Goal: Communication & Community: Answer question/provide support

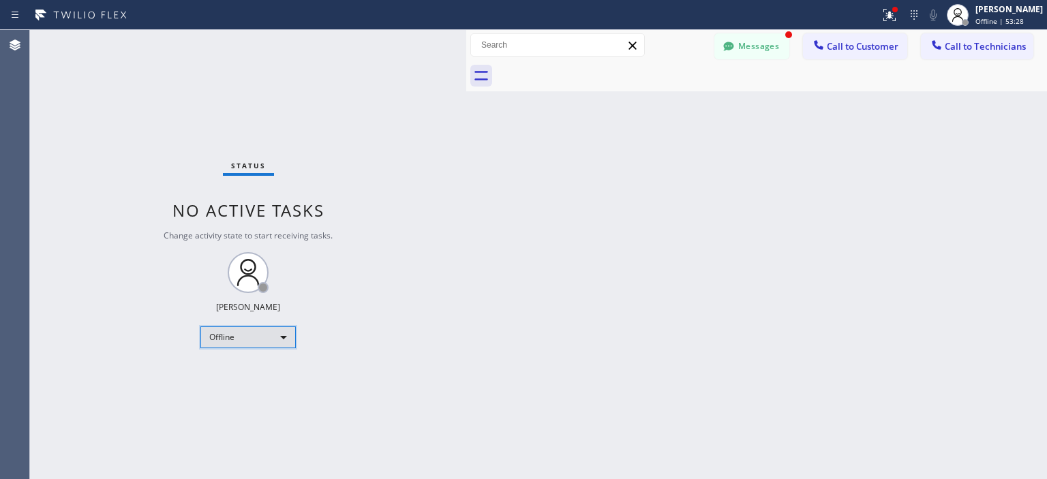
click at [275, 337] on div "Offline" at bounding box center [247, 338] width 95 height 22
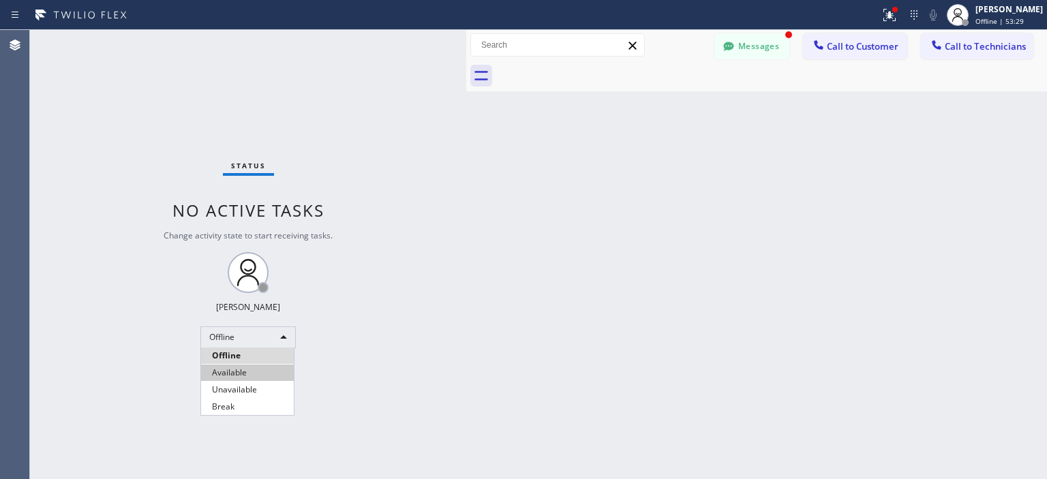
click at [266, 370] on li "Available" at bounding box center [247, 373] width 93 height 16
click at [746, 41] on button "Messages" at bounding box center [751, 46] width 75 height 26
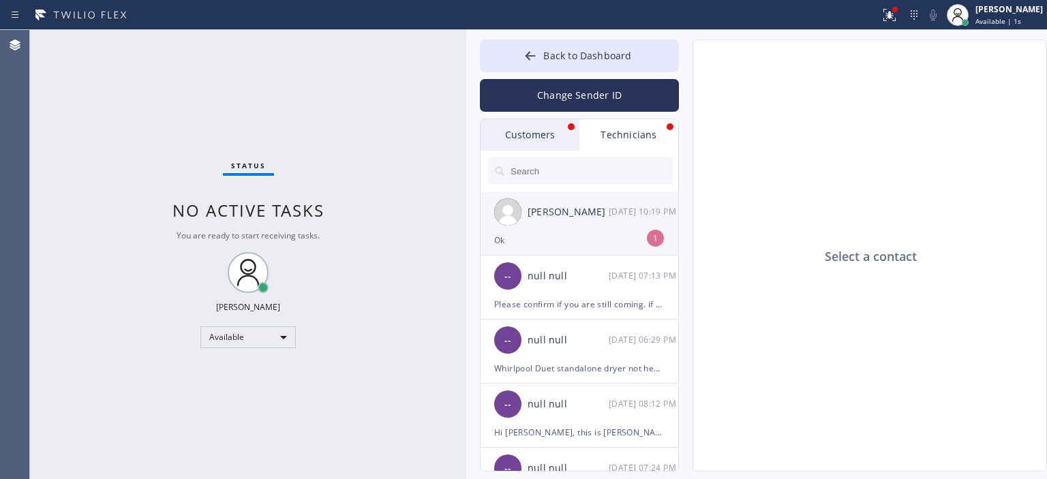
click at [622, 238] on div "Ok" at bounding box center [579, 240] width 170 height 16
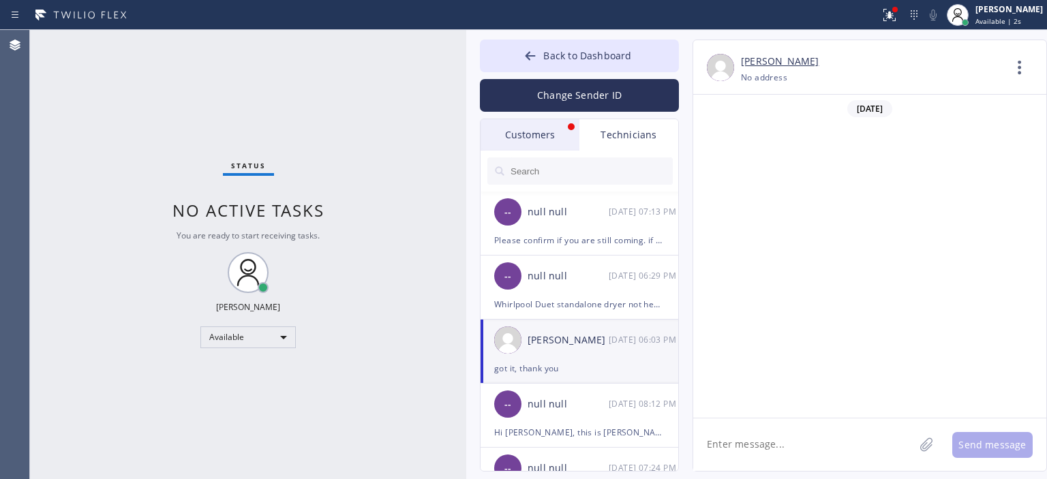
scroll to position [452, 0]
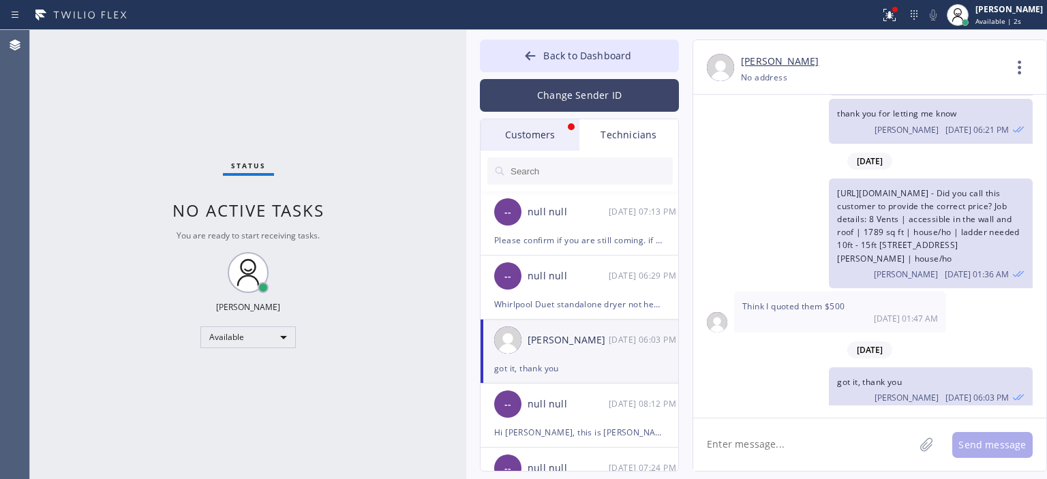
click at [560, 89] on button "Change Sender ID" at bounding box center [579, 95] width 199 height 33
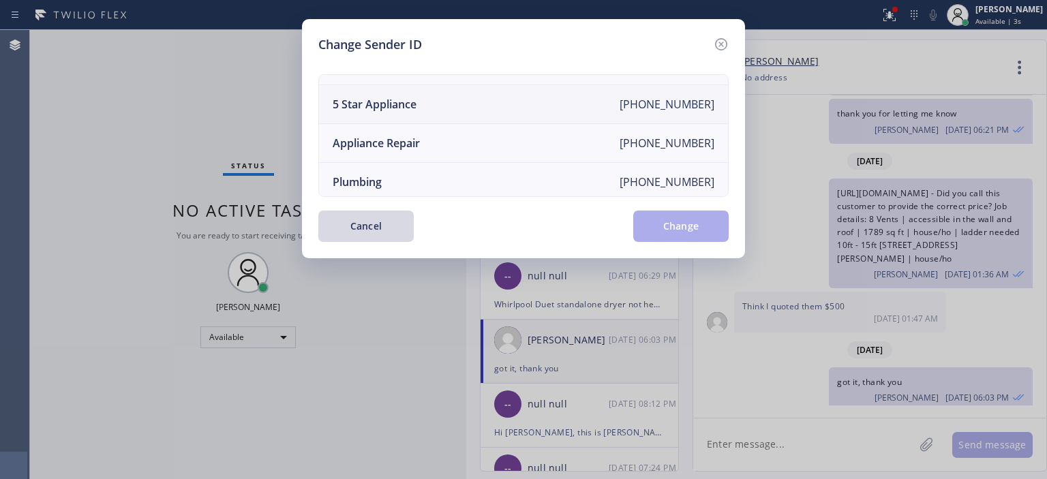
scroll to position [0, 0]
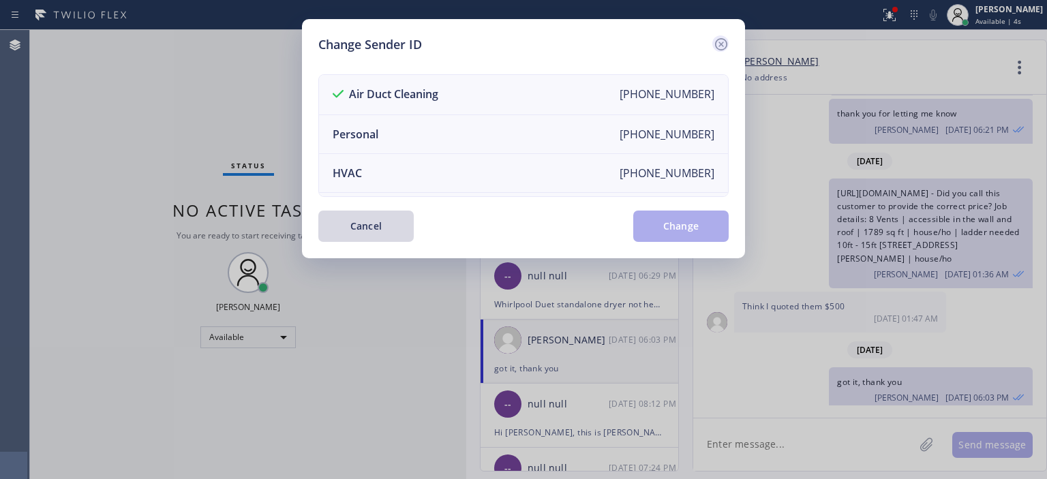
click at [726, 42] on icon at bounding box center [721, 44] width 12 height 12
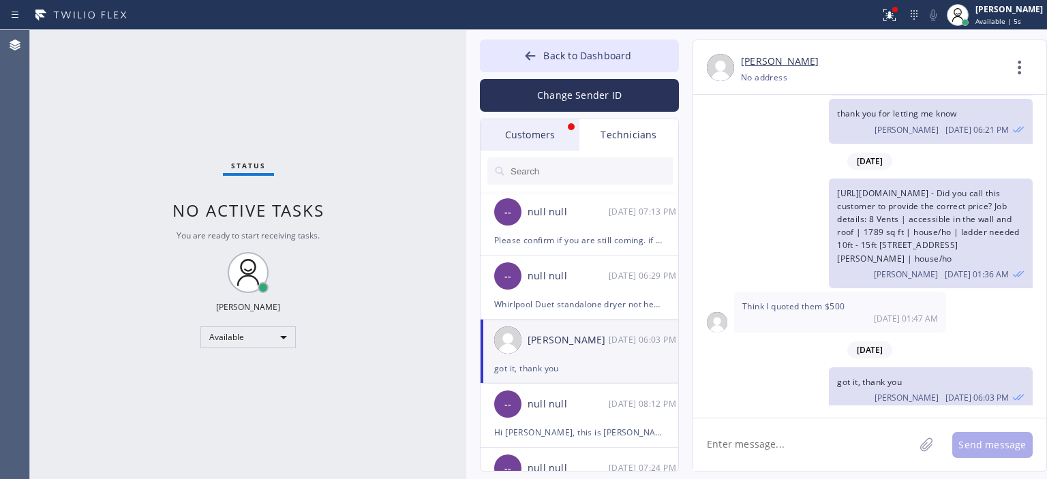
click at [559, 130] on div "Customers" at bounding box center [530, 134] width 99 height 31
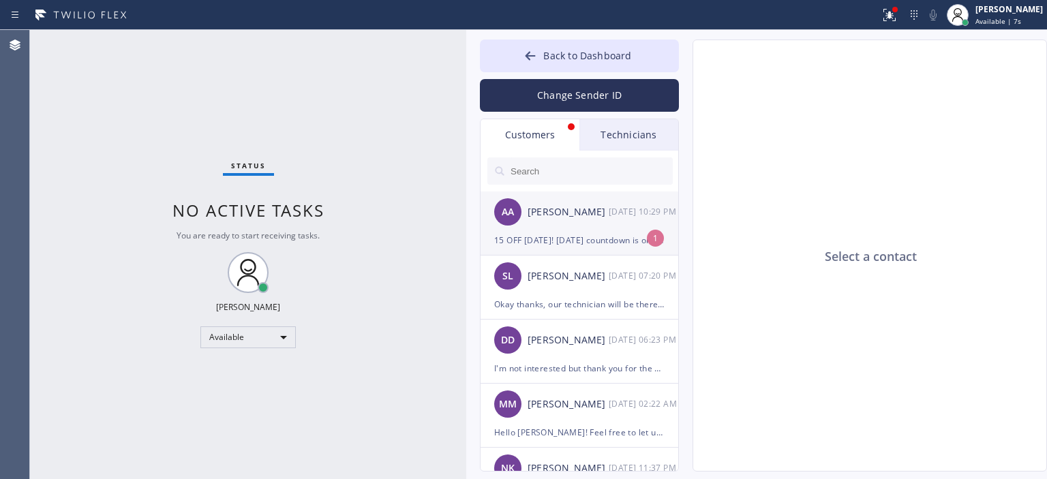
click at [586, 239] on div "15 OFF [DATE]! [DATE] countdown is on - book your appliance repair now & secure…" at bounding box center [579, 240] width 170 height 16
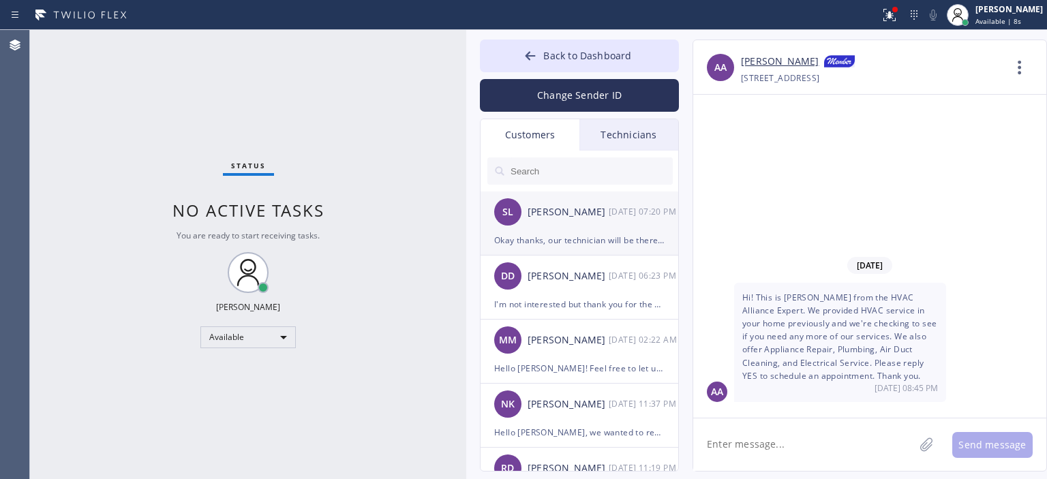
click at [605, 225] on div "SL [PERSON_NAME] [DATE] 07:20 PM" at bounding box center [580, 212] width 199 height 41
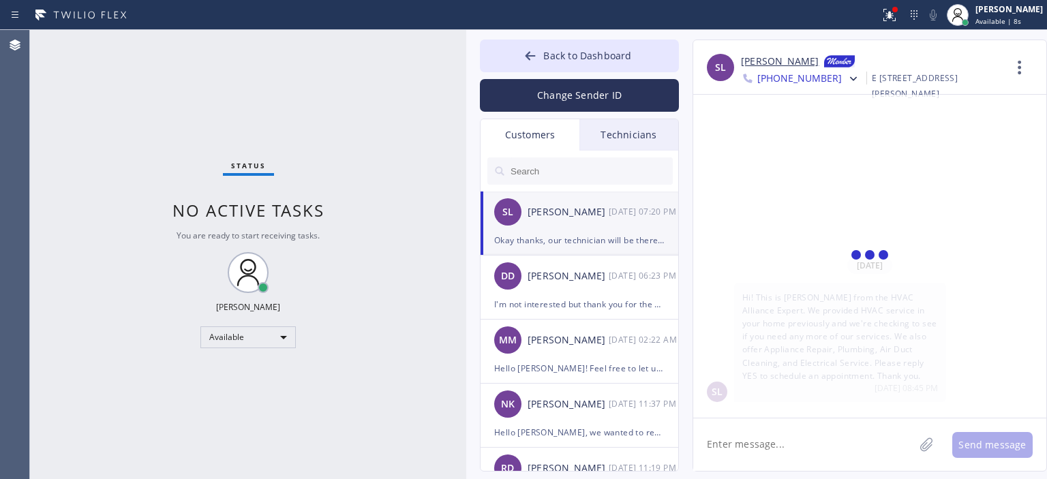
scroll to position [14, 0]
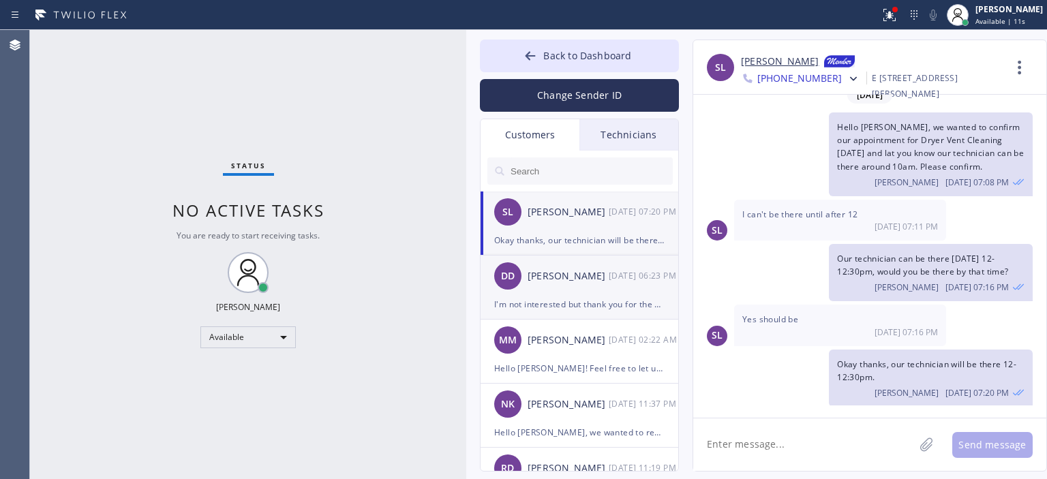
click at [586, 290] on div "DD [PERSON_NAME] [DATE] 06:23 PM" at bounding box center [580, 276] width 199 height 41
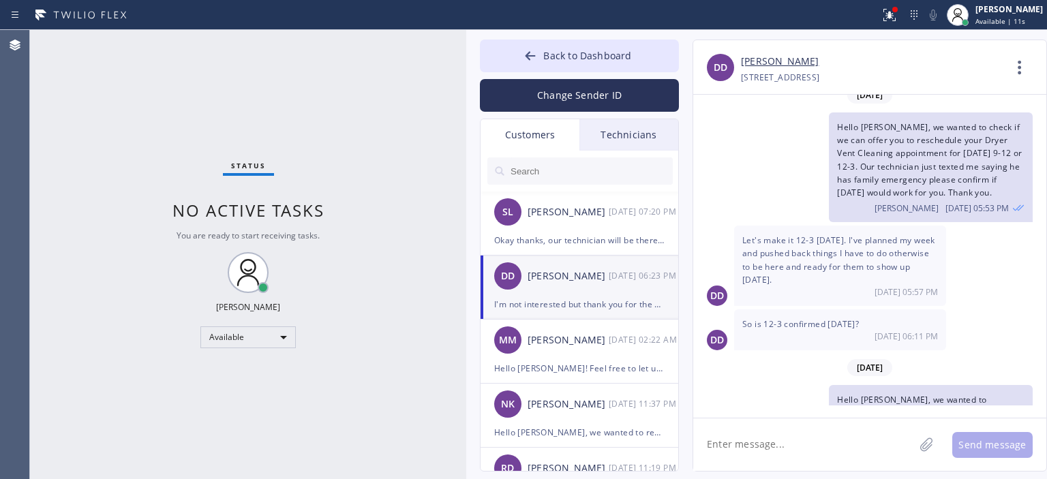
scroll to position [202, 0]
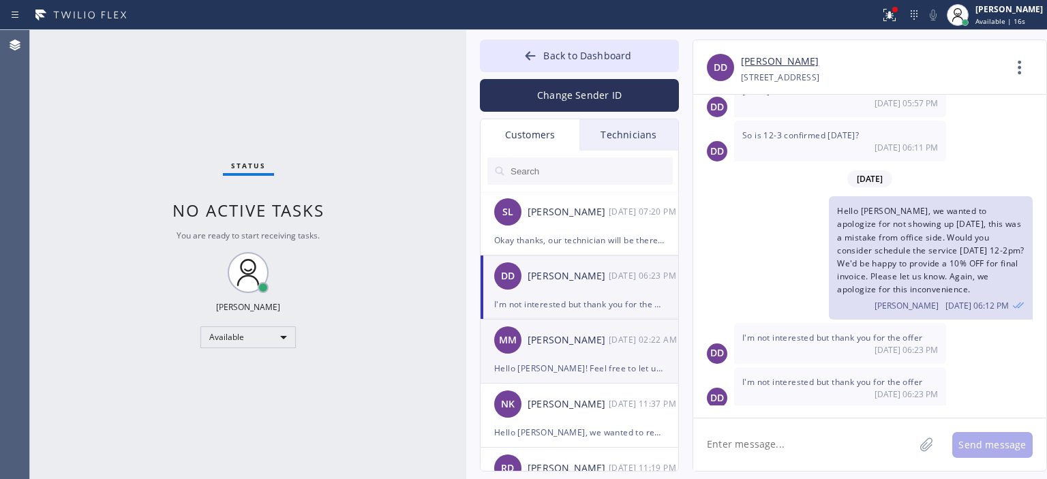
click at [575, 341] on div "[PERSON_NAME]" at bounding box center [568, 341] width 81 height 16
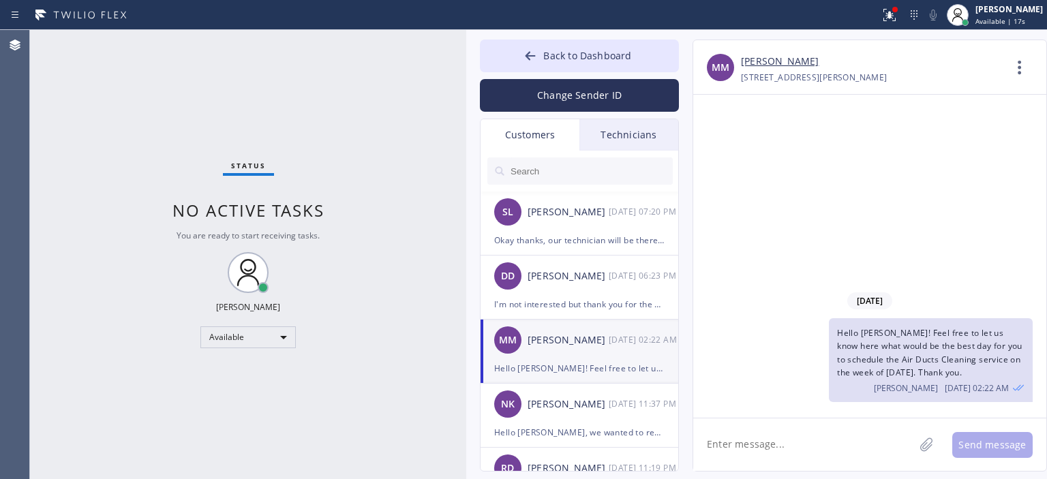
scroll to position [0, 0]
click at [524, 57] on div at bounding box center [530, 57] width 16 height 16
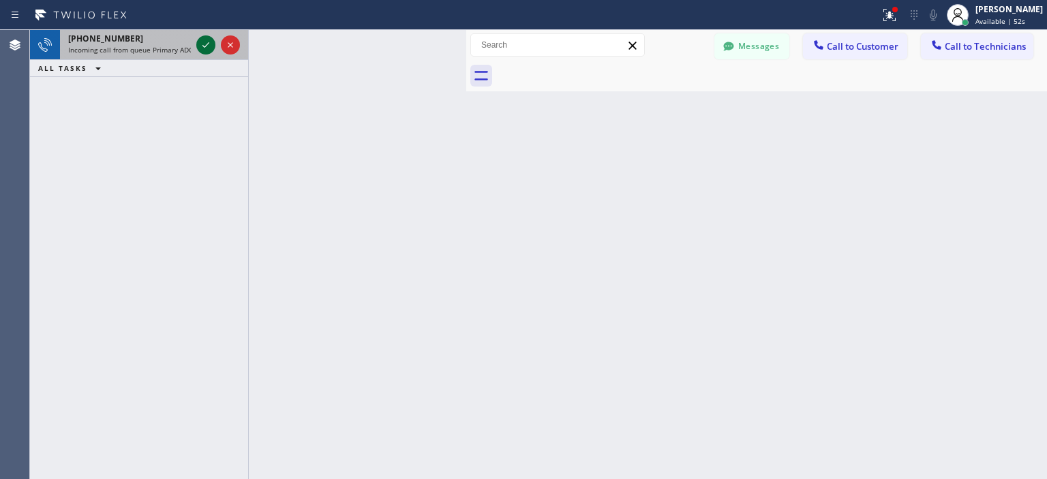
click at [201, 46] on icon at bounding box center [206, 45] width 16 height 16
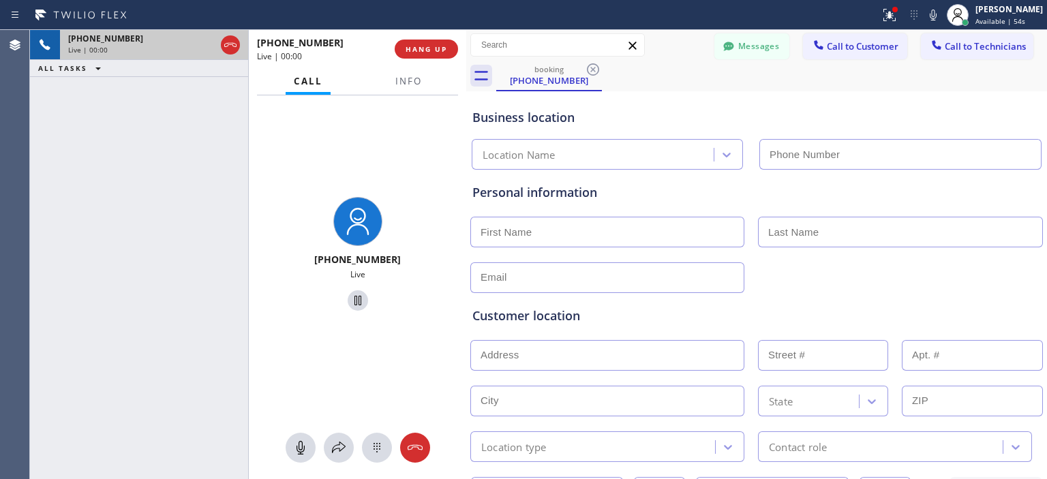
type input "[PHONE_NUMBER]"
drag, startPoint x: 410, startPoint y: 261, endPoint x: 307, endPoint y: 256, distance: 103.1
click at [307, 256] on div "[PHONE_NUMBER]" at bounding box center [357, 259] width 207 height 13
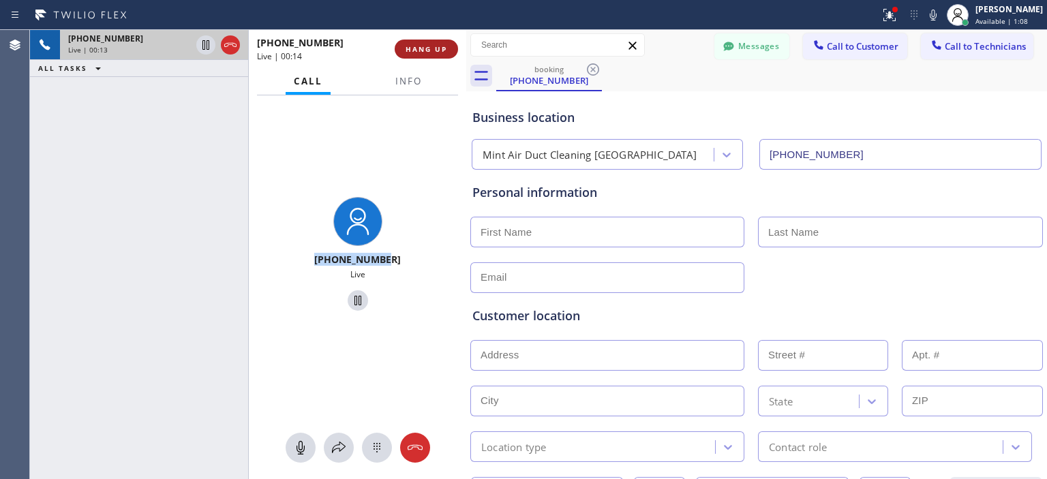
click at [436, 48] on span "HANG UP" at bounding box center [427, 49] width 42 height 10
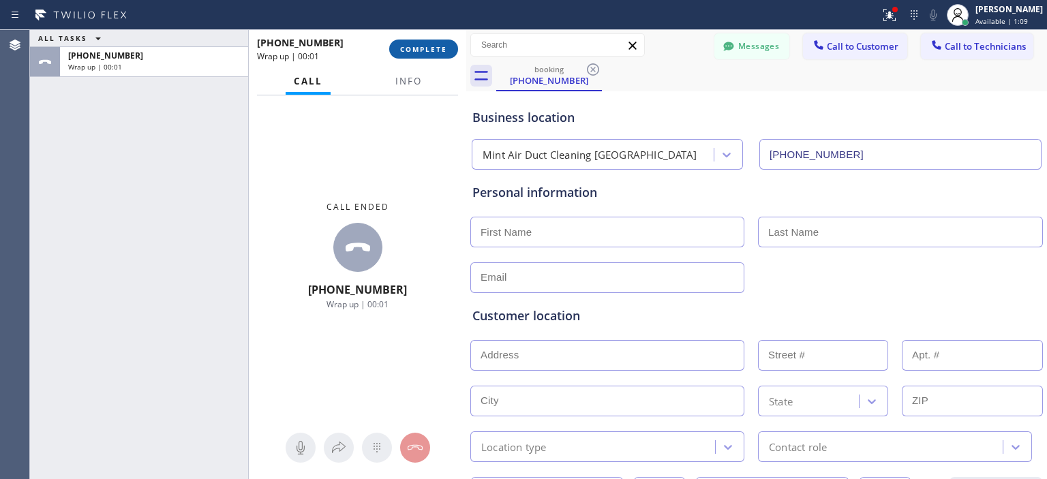
click at [436, 48] on span "COMPLETE" at bounding box center [423, 49] width 47 height 10
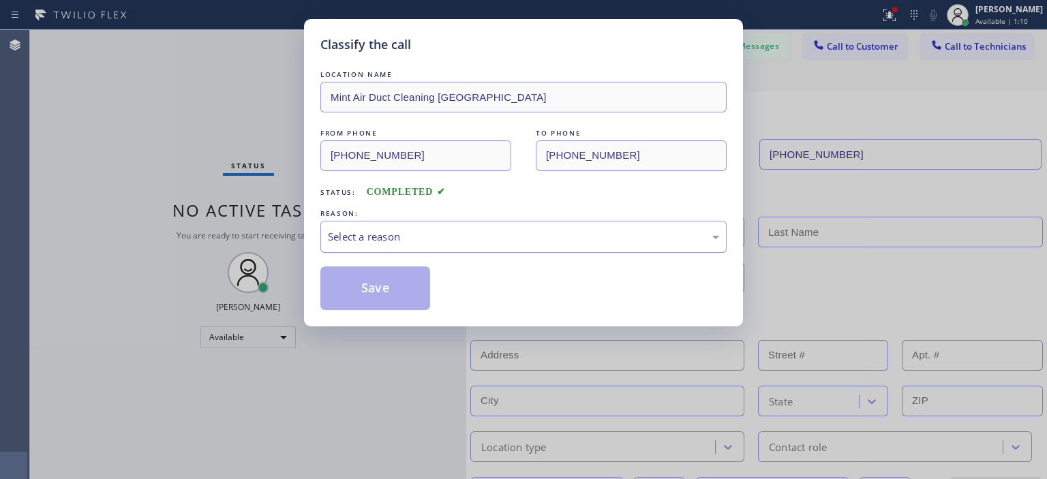
click at [436, 241] on div "Select a reason" at bounding box center [523, 237] width 391 height 16
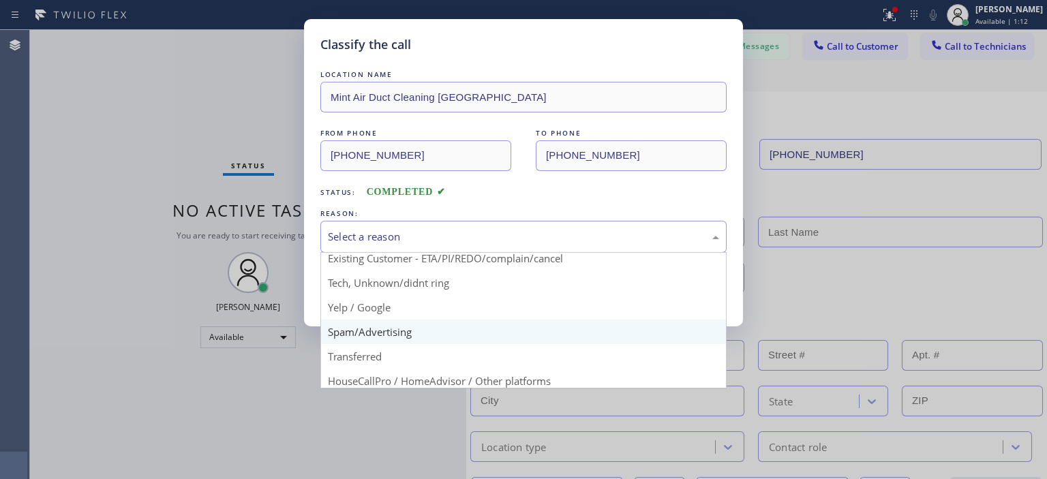
scroll to position [57, 0]
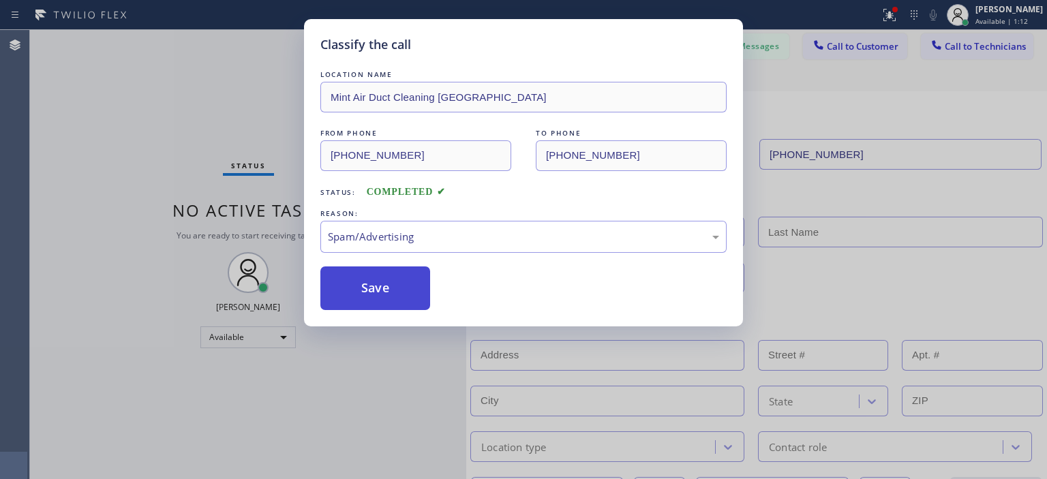
click at [373, 290] on button "Save" at bounding box center [375, 289] width 110 height 44
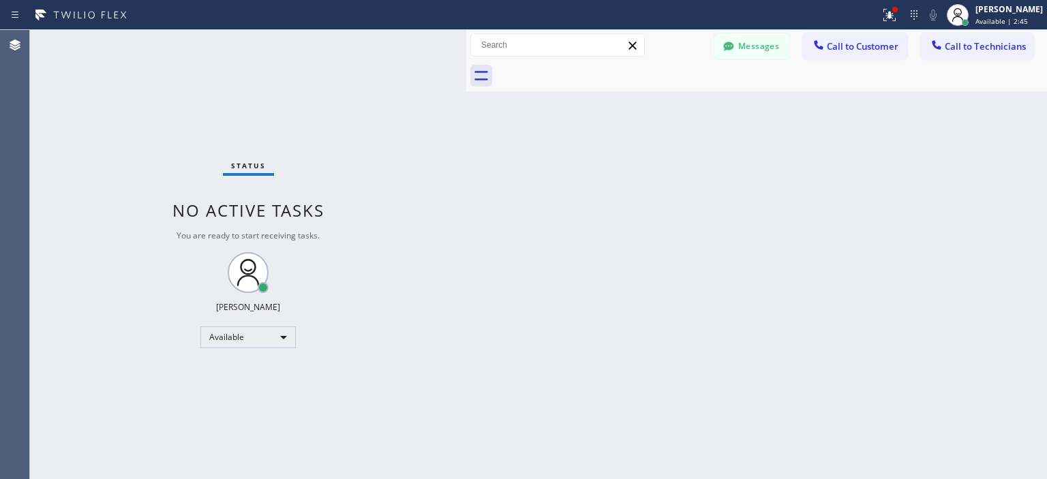
click at [1023, 228] on div "Back to Dashboard Change Sender ID Customers Technicians SL [PERSON_NAME] [DATE…" at bounding box center [756, 254] width 581 height 449
click at [770, 50] on button "Messages" at bounding box center [751, 46] width 75 height 26
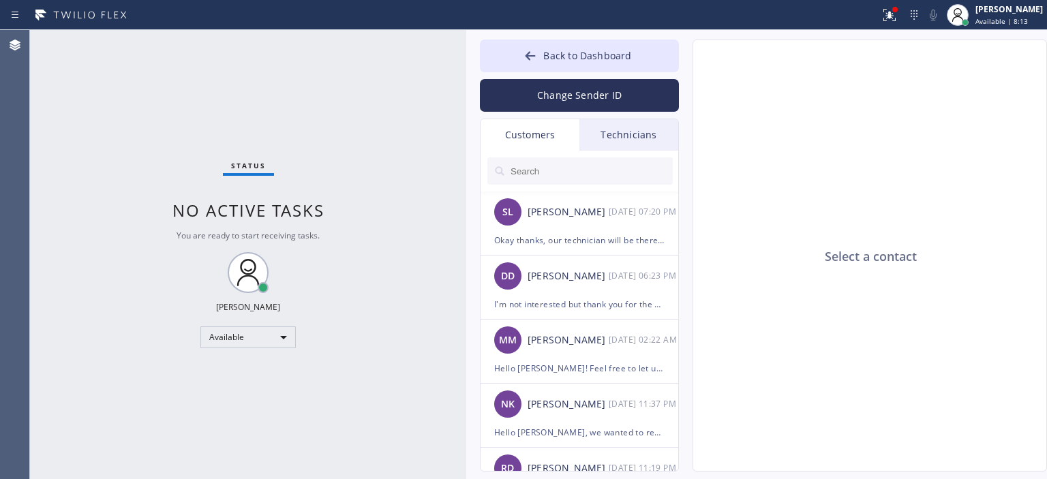
click at [610, 144] on div "Technicians" at bounding box center [628, 134] width 99 height 31
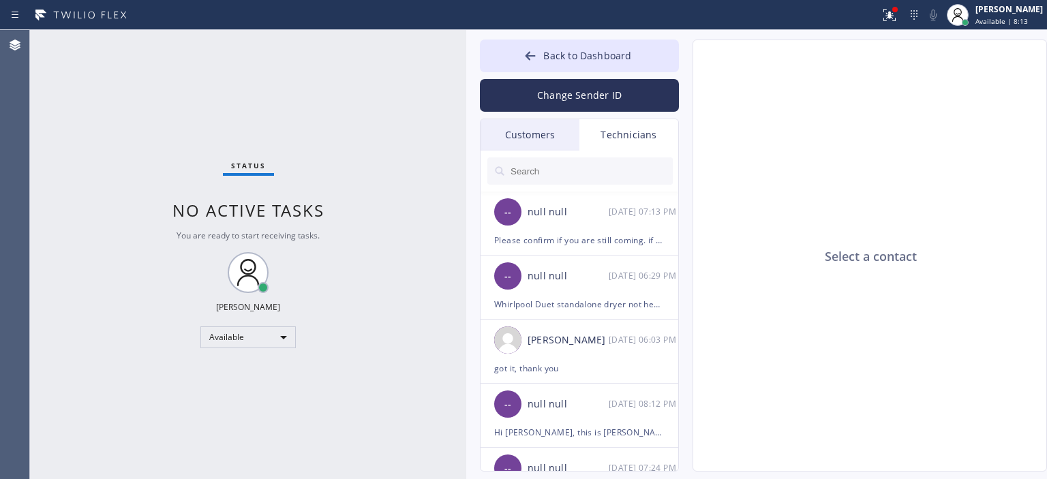
click at [526, 141] on div "Customers" at bounding box center [530, 134] width 99 height 31
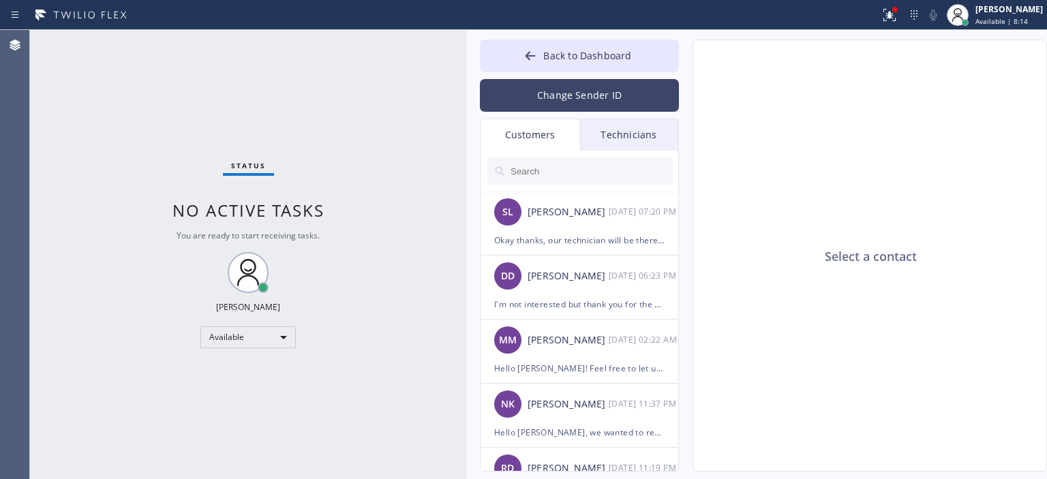
click at [587, 97] on button "Change Sender ID" at bounding box center [579, 95] width 199 height 33
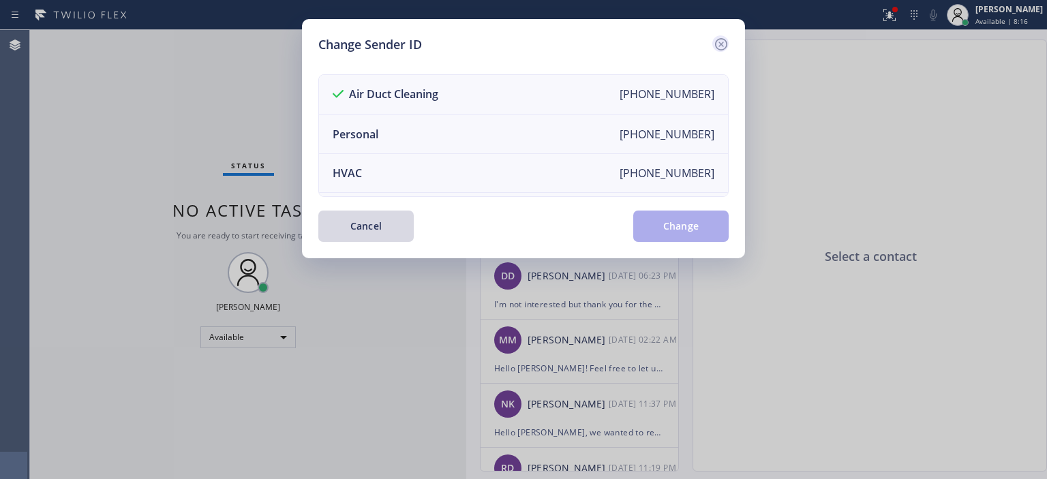
click at [725, 41] on icon at bounding box center [721, 44] width 16 height 16
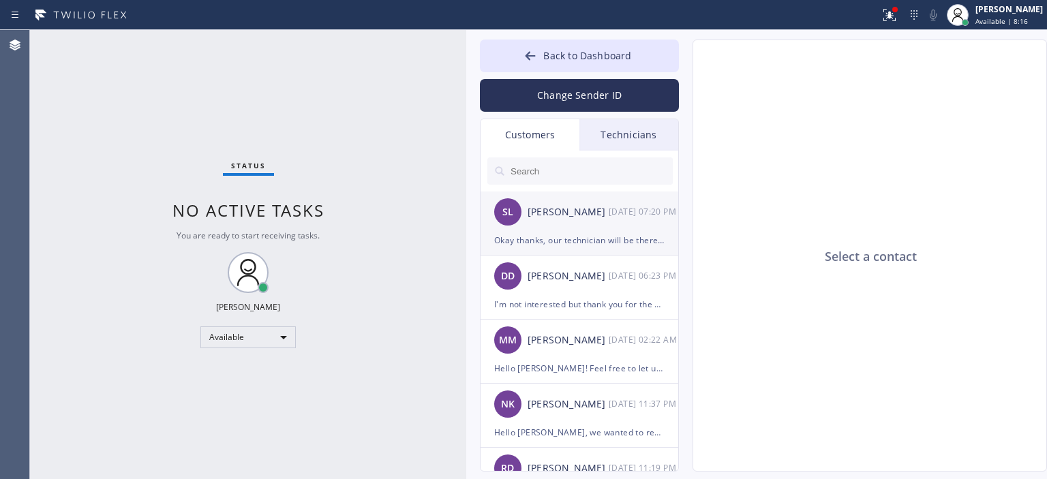
click at [594, 210] on div "[PERSON_NAME]" at bounding box center [568, 213] width 81 height 16
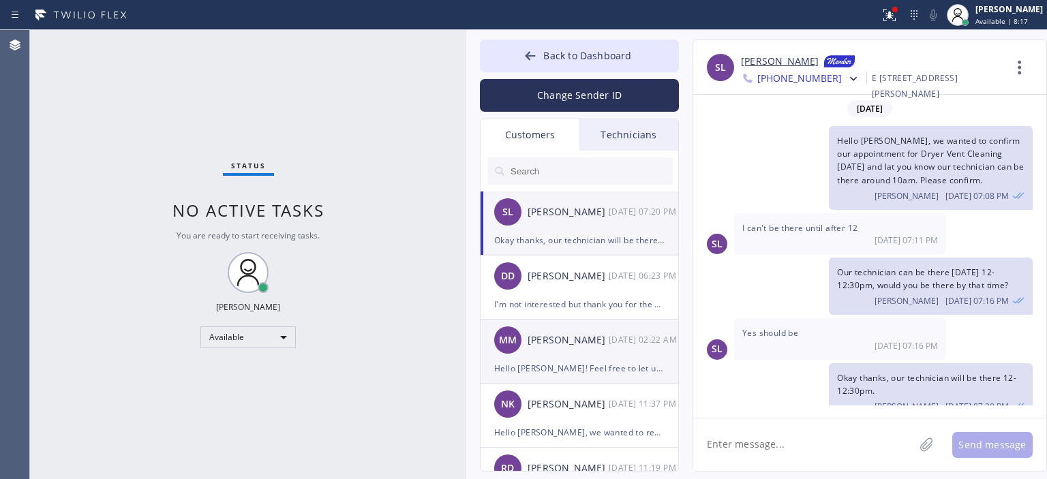
scroll to position [14, 0]
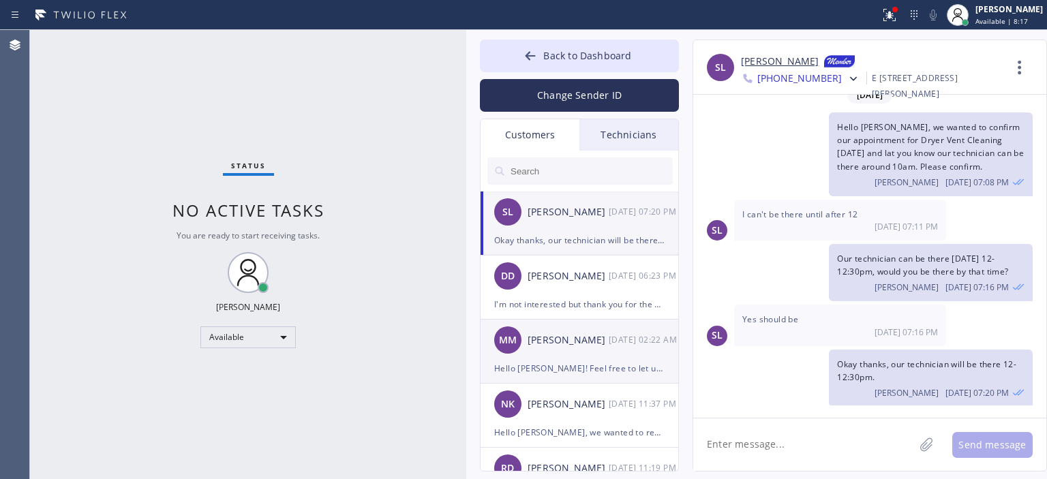
click at [559, 374] on div "Hello [PERSON_NAME]! Feel free to let us know here what would be the best day f…" at bounding box center [579, 369] width 170 height 16
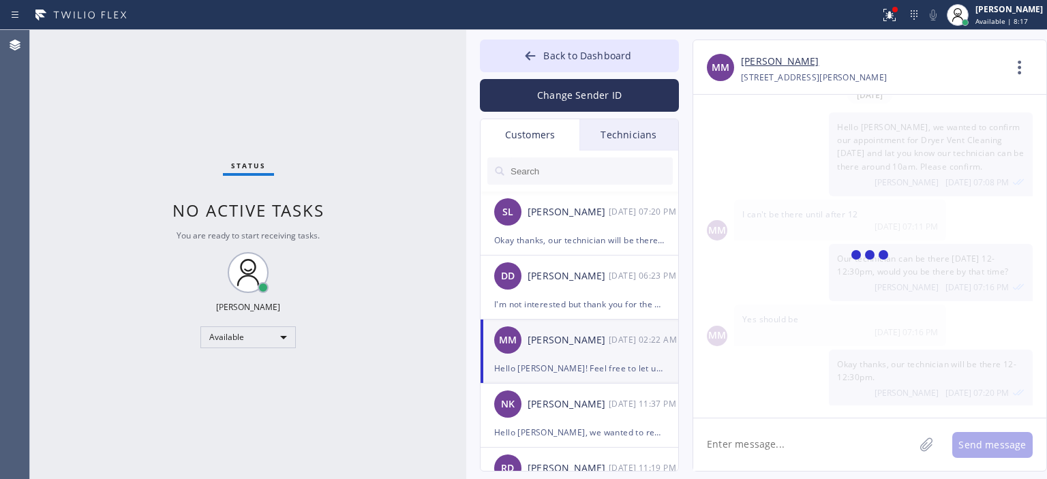
scroll to position [0, 0]
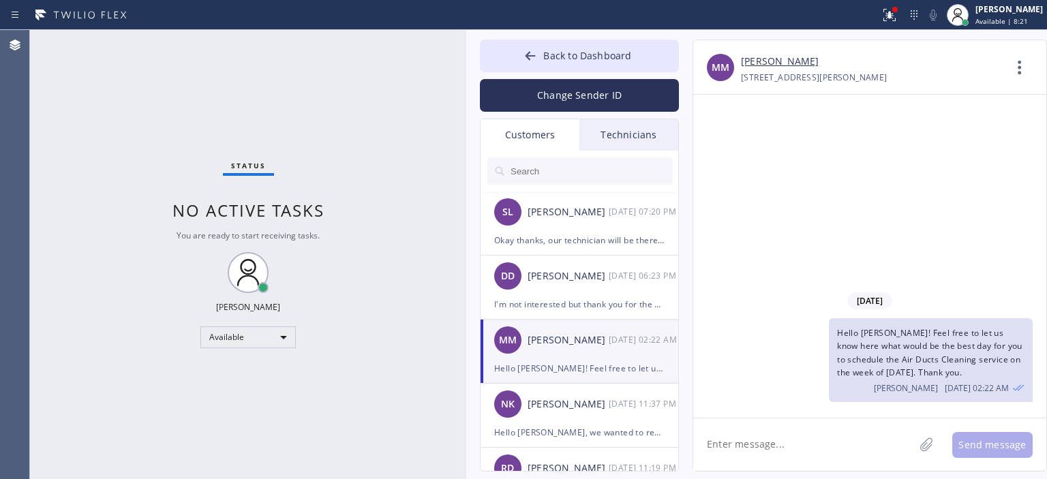
click at [774, 441] on textarea at bounding box center [803, 445] width 221 height 52
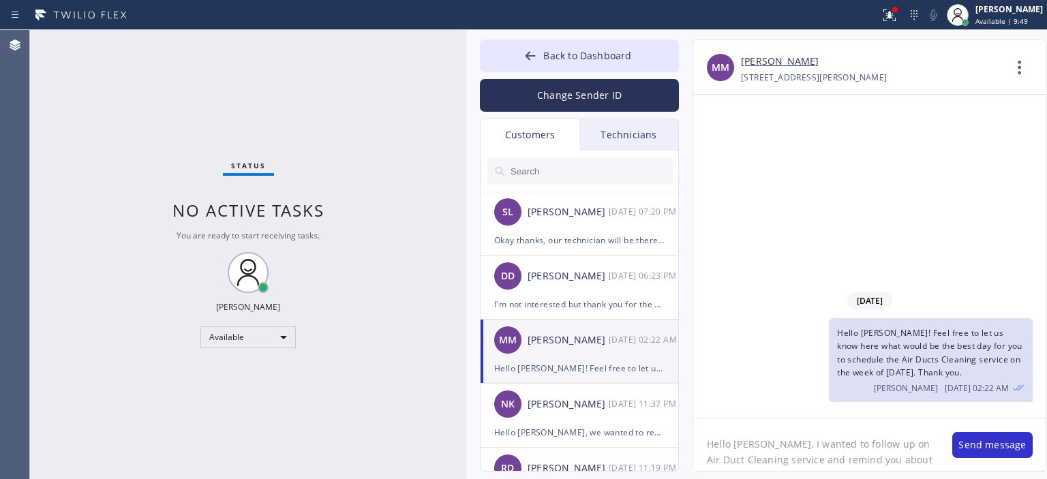
click at [769, 449] on textarea "Hello [PERSON_NAME], I wanted to follow up on Air Duct Cleaning service and rem…" at bounding box center [815, 445] width 245 height 52
click at [812, 449] on textarea "Hello [PERSON_NAME], this is [PERSON_NAME]. I wanted to follow up on Air Duct C…" at bounding box center [815, 445] width 245 height 52
type textarea "Hello [PERSON_NAME], this is [PERSON_NAME]. I wanted to follow up on Air Duct C…"
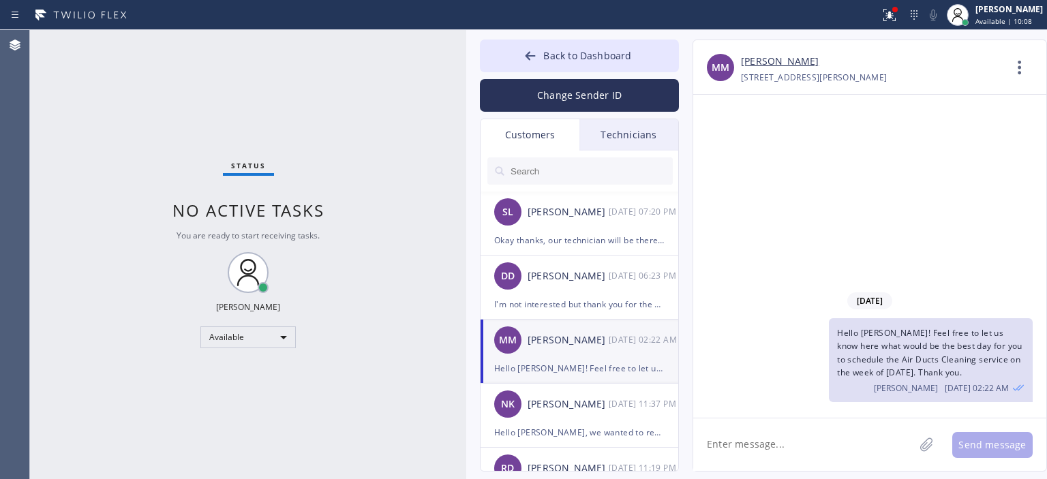
paste textarea "Hello [PERSON_NAME], this is [PERSON_NAME]. I wanted to follow up on Air Duct C…"
type textarea "Hello [PERSON_NAME], this is [PERSON_NAME]. I wanted to follow up on Air Duct C…"
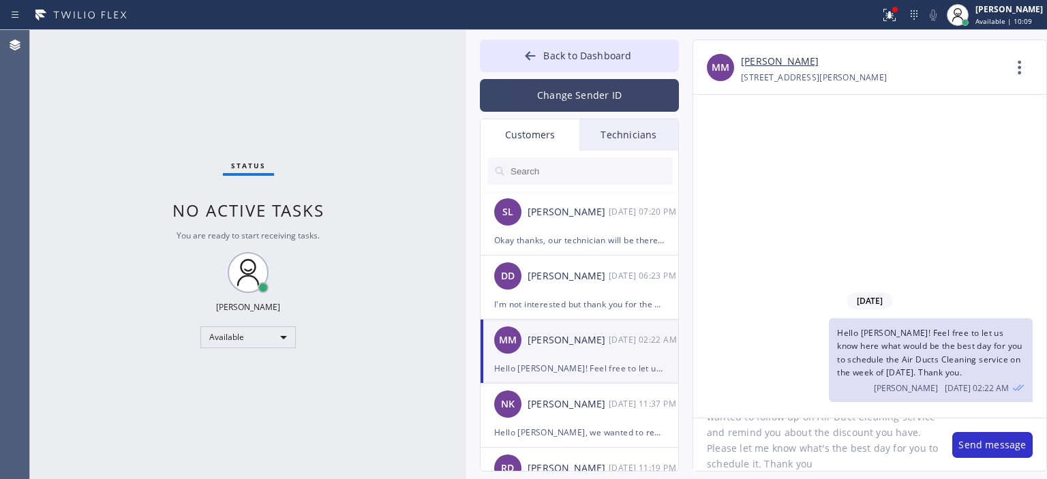
click at [605, 97] on button "Change Sender ID" at bounding box center [579, 95] width 199 height 33
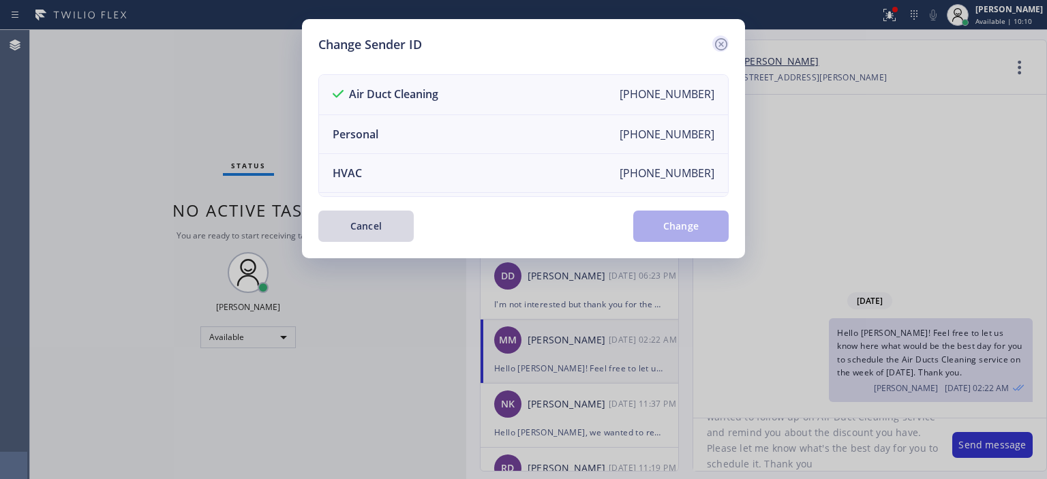
click at [728, 37] on icon at bounding box center [721, 44] width 16 height 16
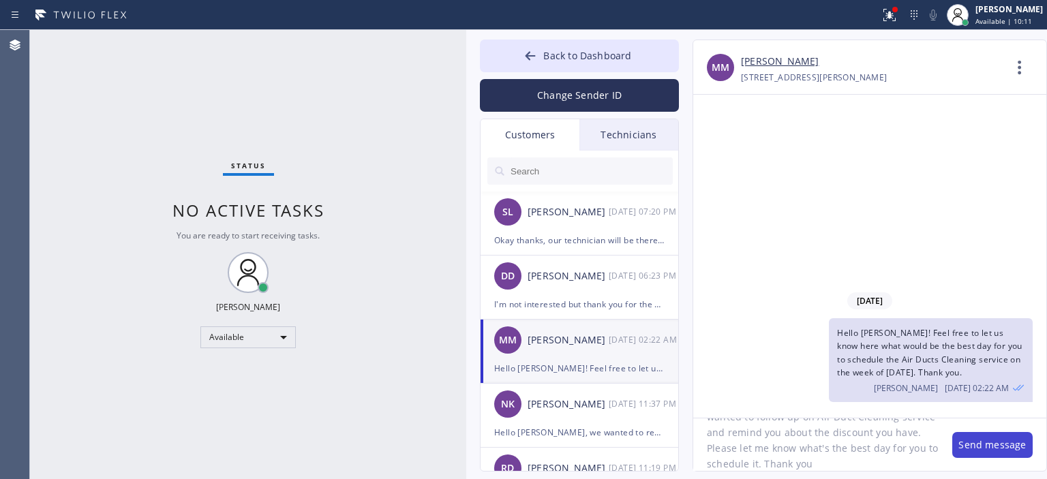
click at [986, 445] on button "Send message" at bounding box center [992, 445] width 80 height 26
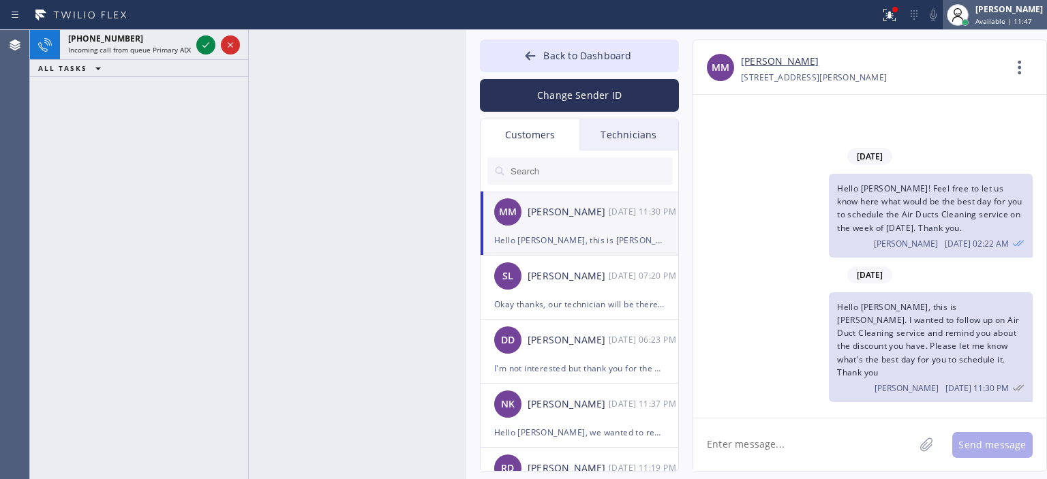
click at [1015, 12] on div "[PERSON_NAME]" at bounding box center [1009, 9] width 67 height 12
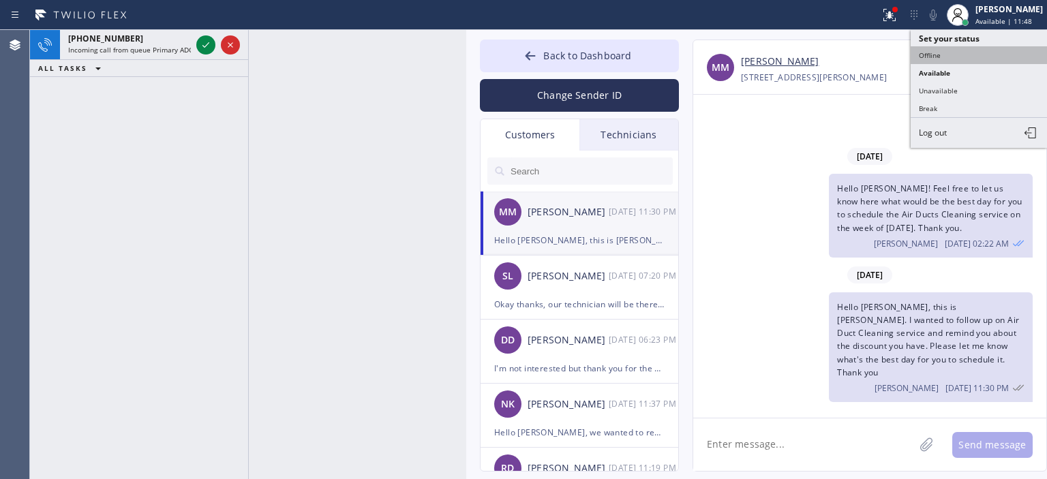
click at [950, 51] on button "Offline" at bounding box center [979, 55] width 136 height 18
